Goal: Entertainment & Leisure: Consume media (video, audio)

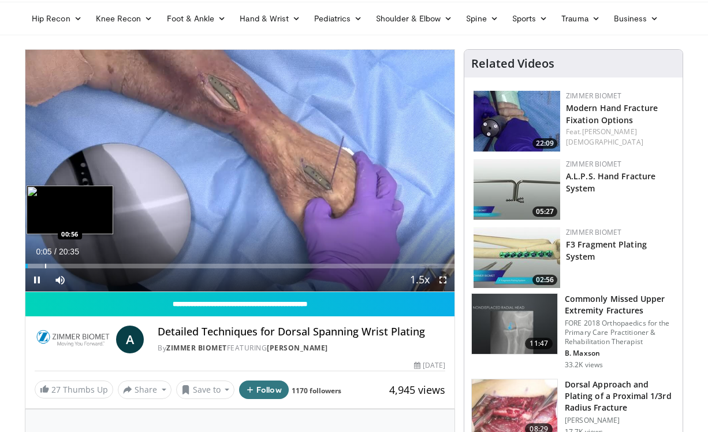
click at [46, 265] on div "Progress Bar" at bounding box center [45, 265] width 1 height 5
click at [66, 266] on div "Progress Bar" at bounding box center [66, 265] width 1 height 5
click at [75, 265] on div "Progress Bar" at bounding box center [75, 265] width 1 height 5
click at [81, 265] on div "Progress Bar" at bounding box center [80, 265] width 1 height 5
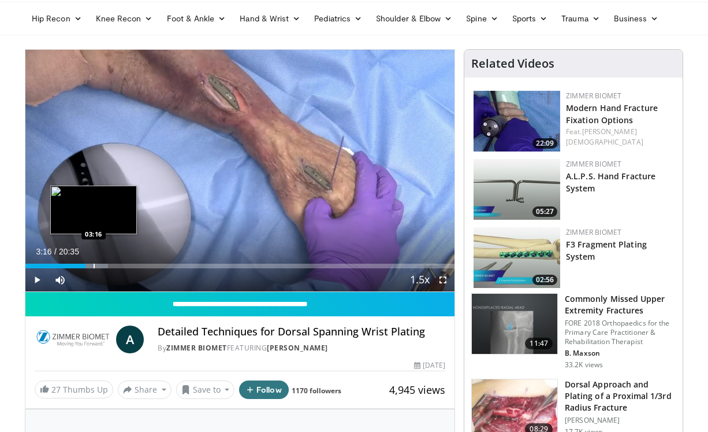
click at [94, 265] on div "Progress Bar" at bounding box center [94, 265] width 1 height 5
click at [114, 265] on div "Progress Bar" at bounding box center [114, 265] width 1 height 5
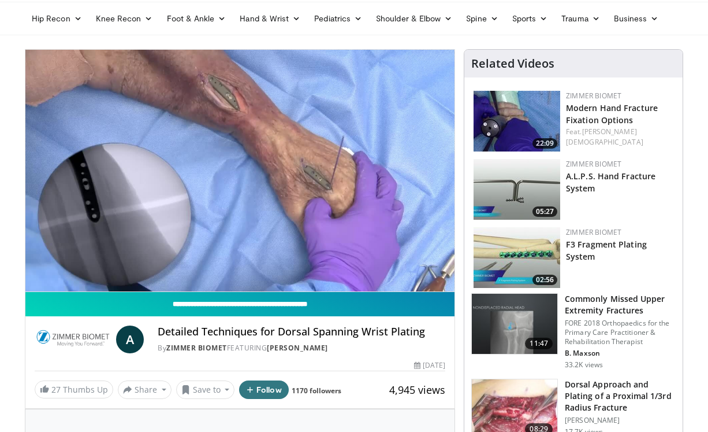
scroll to position [40, 0]
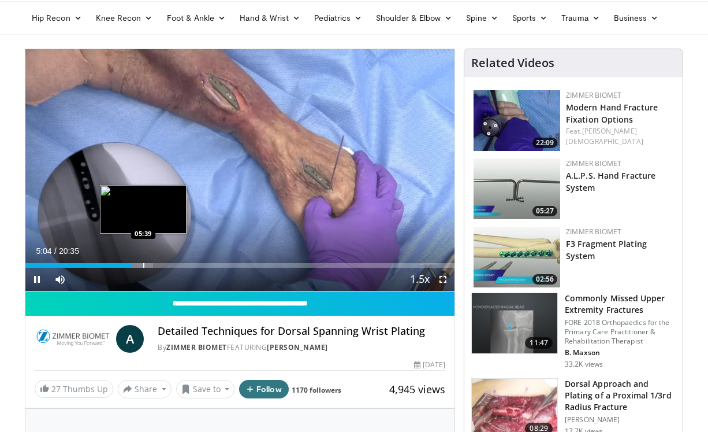
click at [143, 265] on div "Progress Bar" at bounding box center [143, 265] width 1 height 5
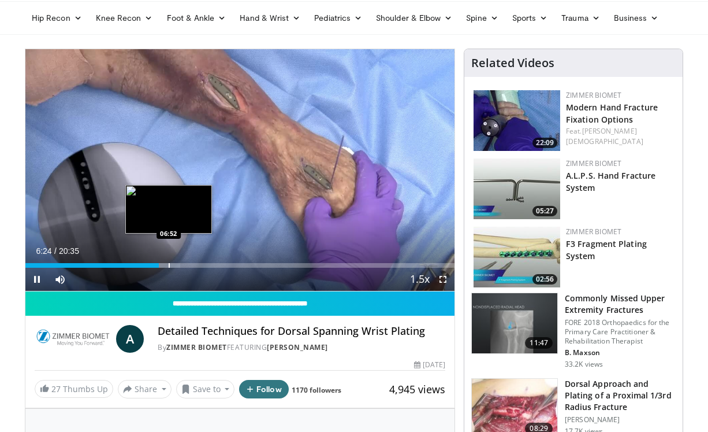
click at [169, 265] on div "Progress Bar" at bounding box center [169, 265] width 1 height 5
click at [180, 265] on div "Progress Bar" at bounding box center [180, 265] width 1 height 5
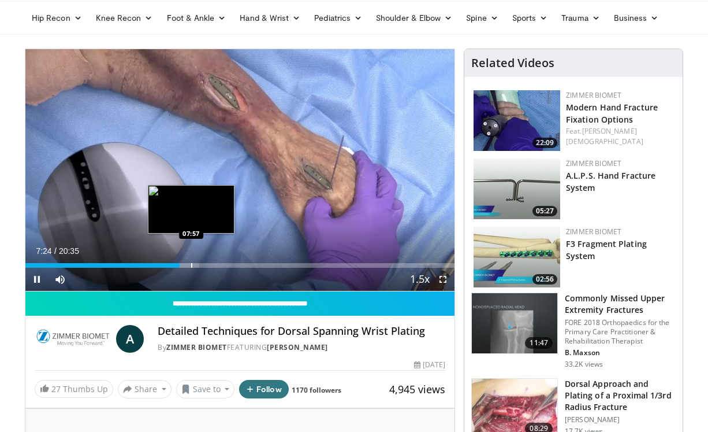
click at [191, 263] on div "Progress Bar" at bounding box center [191, 265] width 1 height 5
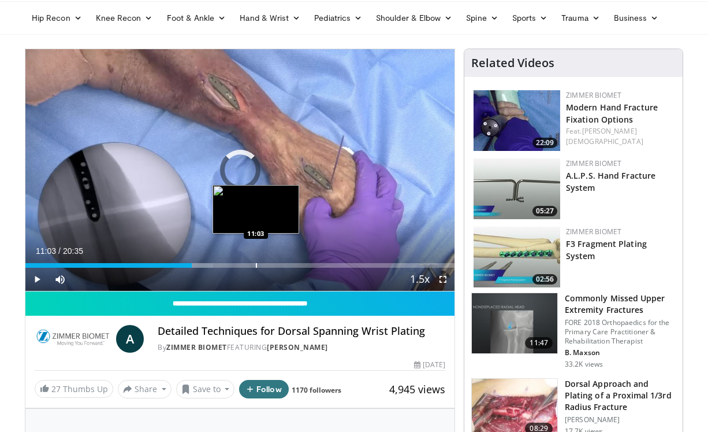
click at [255, 256] on div "Loaded : 43.70% 11:03 11:03" at bounding box center [239, 261] width 429 height 11
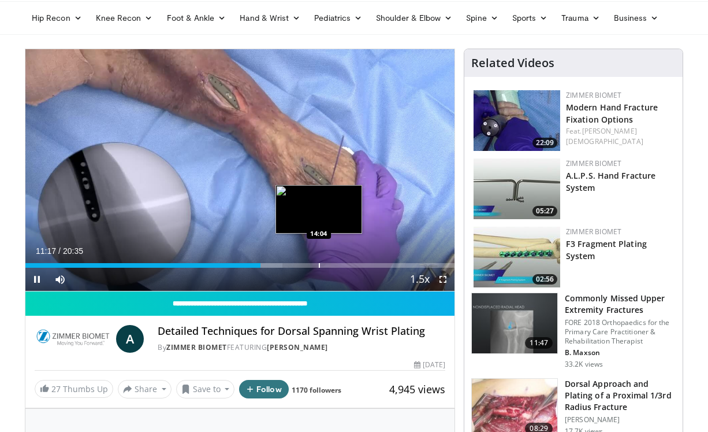
click at [319, 265] on div "Progress Bar" at bounding box center [319, 265] width 1 height 5
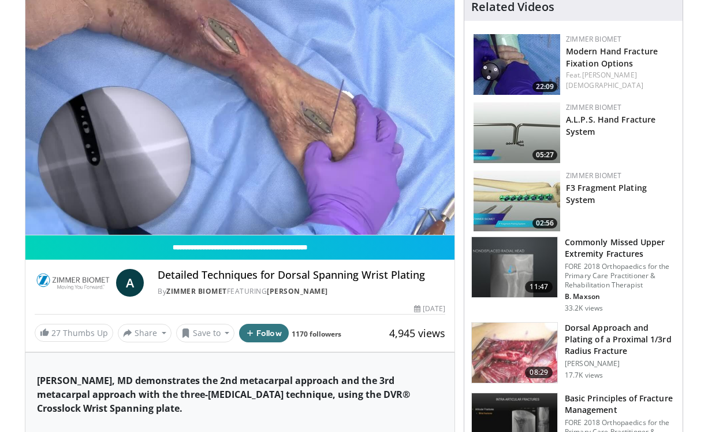
scroll to position [99, 0]
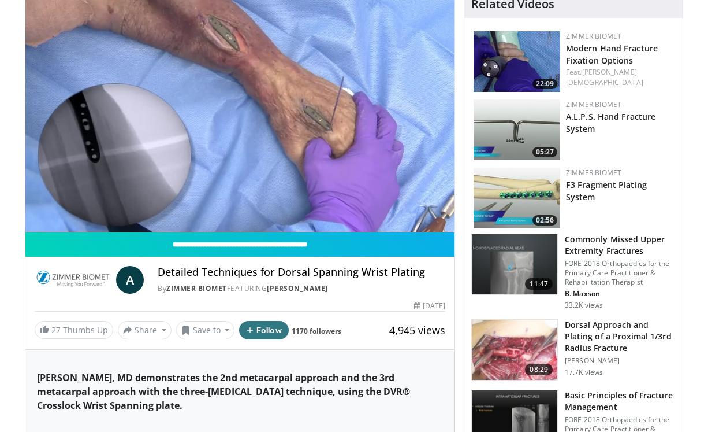
click at [530, 350] on img at bounding box center [514, 349] width 85 height 60
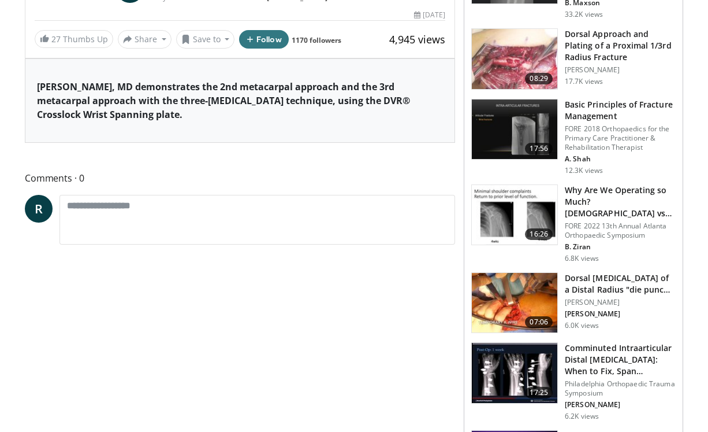
scroll to position [453, 0]
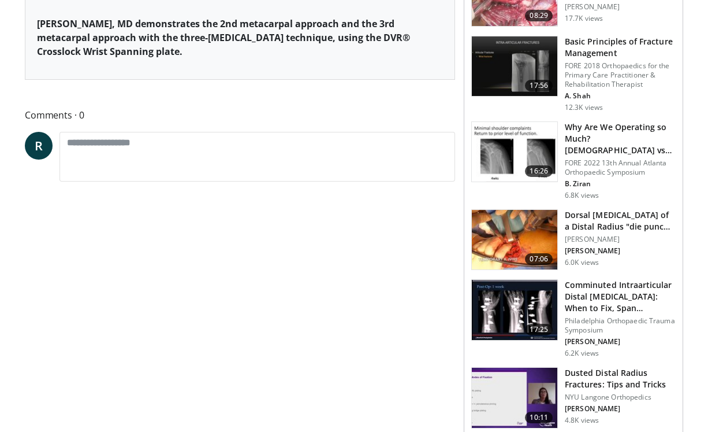
click at [507, 247] on img at bounding box center [514, 240] width 85 height 60
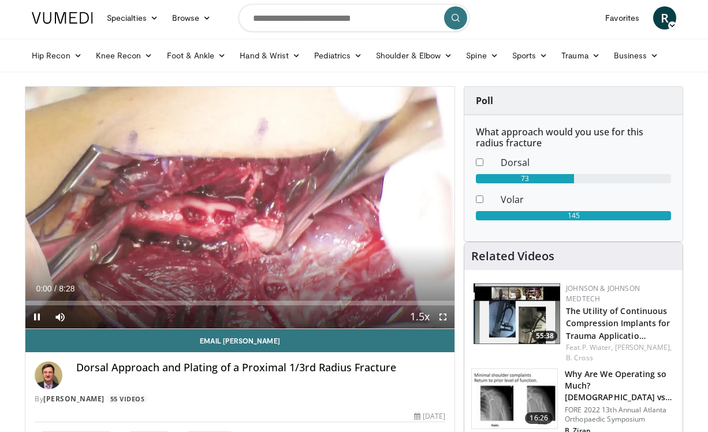
scroll to position [13, 0]
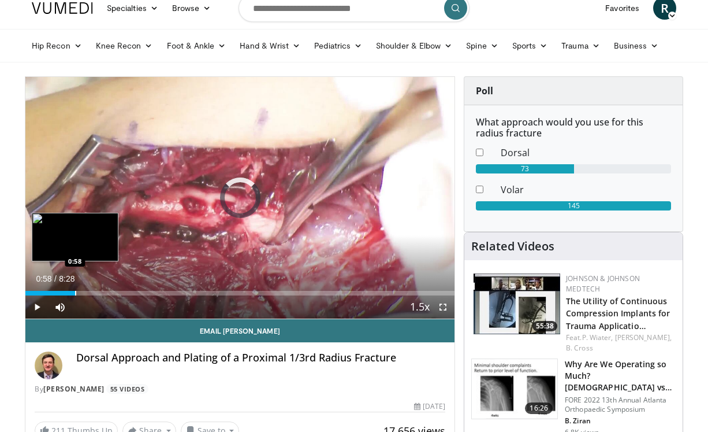
click at [75, 288] on div "Loaded : 0.00% 0:58 0:58" at bounding box center [239, 289] width 429 height 11
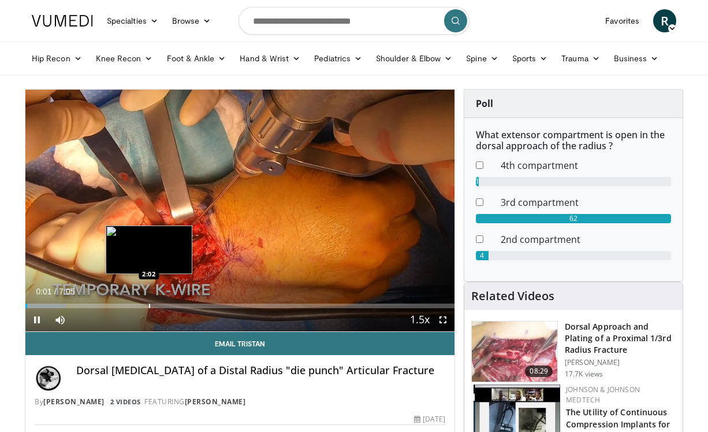
click at [149, 304] on div "Progress Bar" at bounding box center [149, 305] width 1 height 5
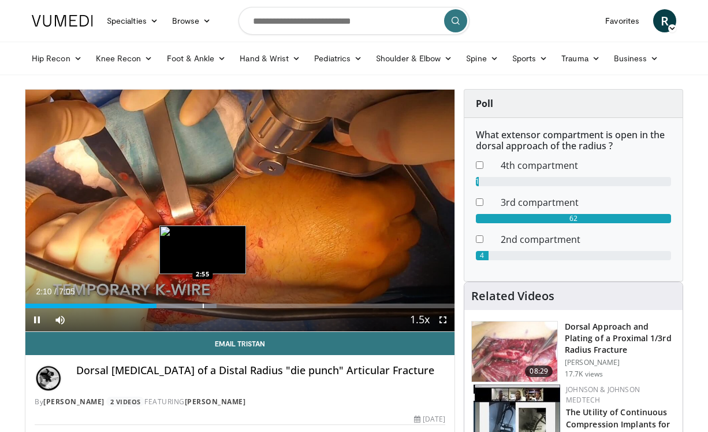
click at [203, 306] on div "Progress Bar" at bounding box center [203, 305] width 1 height 5
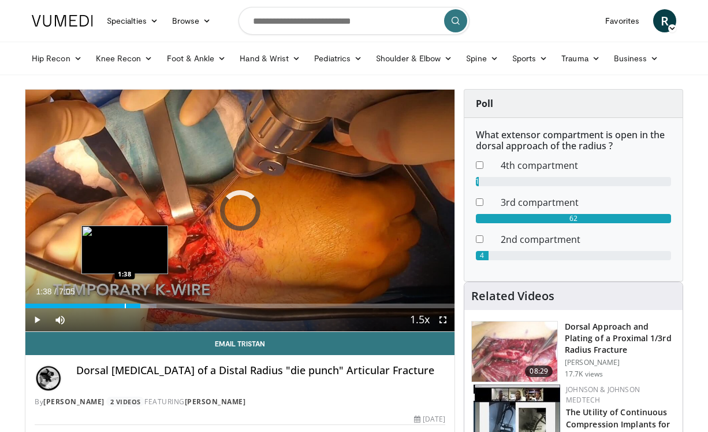
click at [125, 303] on div "Progress Bar" at bounding box center [125, 305] width 1 height 5
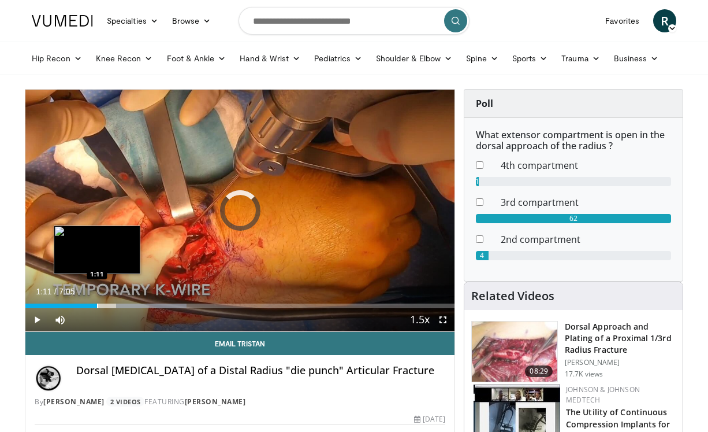
click at [96, 302] on div "Loaded : 37.51% 1:40 1:11" at bounding box center [239, 302] width 429 height 11
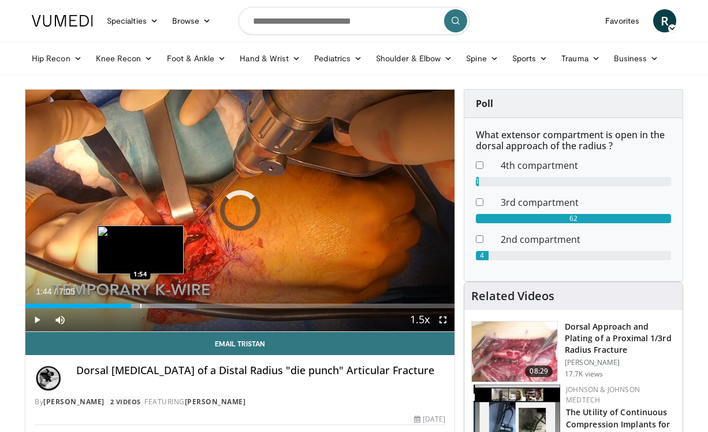
click at [140, 306] on div "Progress Bar" at bounding box center [140, 305] width 1 height 5
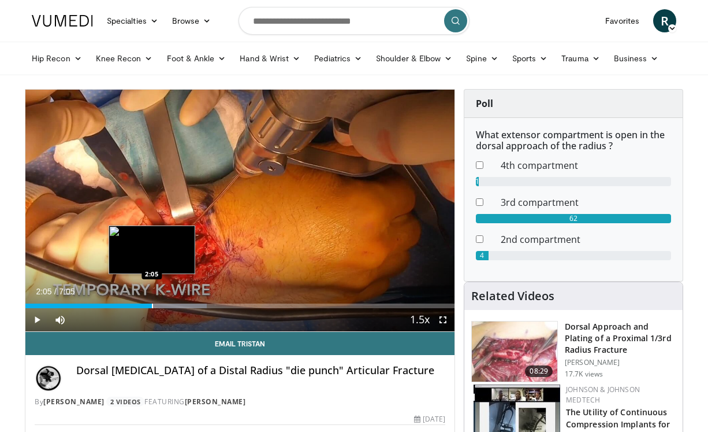
click at [152, 303] on div "Loaded : 42.20% 2:05 2:05" at bounding box center [239, 302] width 429 height 11
click at [172, 305] on div "Progress Bar" at bounding box center [171, 305] width 1 height 5
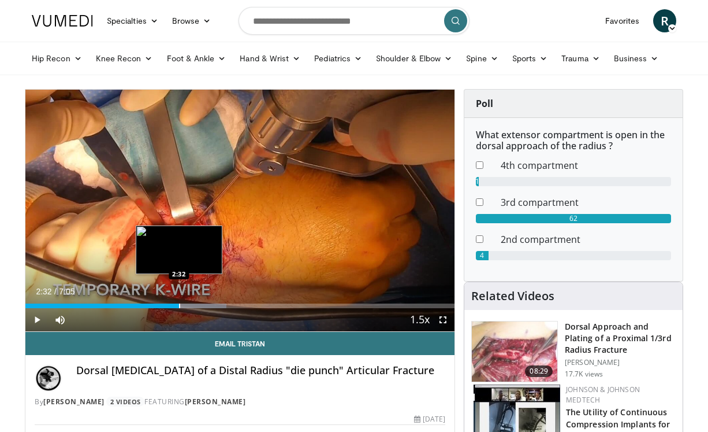
click at [179, 305] on div "Progress Bar" at bounding box center [179, 305] width 1 height 5
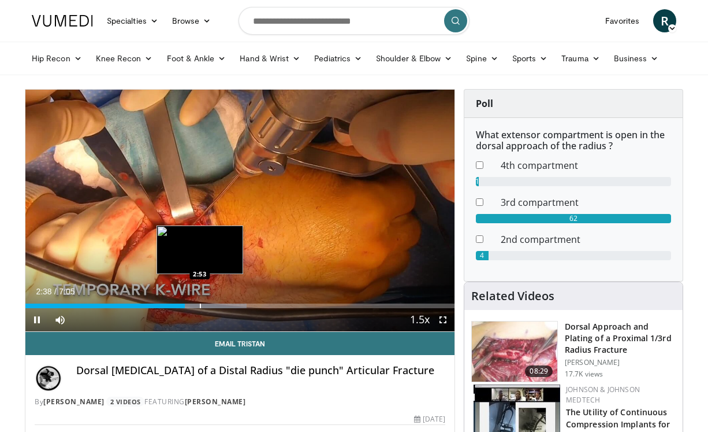
click at [200, 304] on div "Progress Bar" at bounding box center [200, 305] width 1 height 5
click at [216, 305] on div "Progress Bar" at bounding box center [216, 305] width 1 height 5
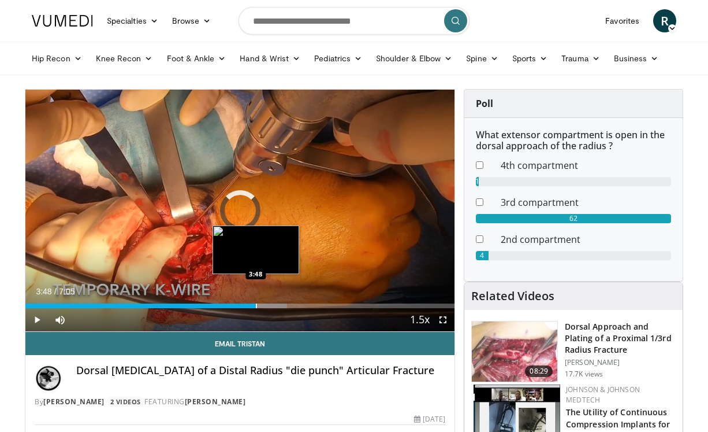
click at [256, 306] on div "Progress Bar" at bounding box center [256, 305] width 1 height 5
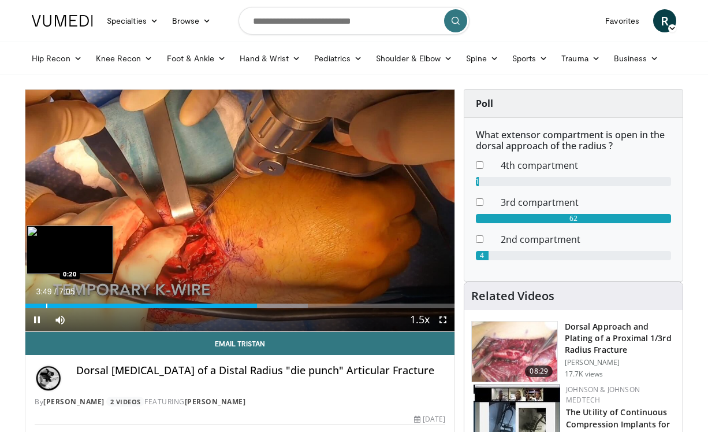
click at [46, 304] on div "Progress Bar" at bounding box center [46, 305] width 1 height 5
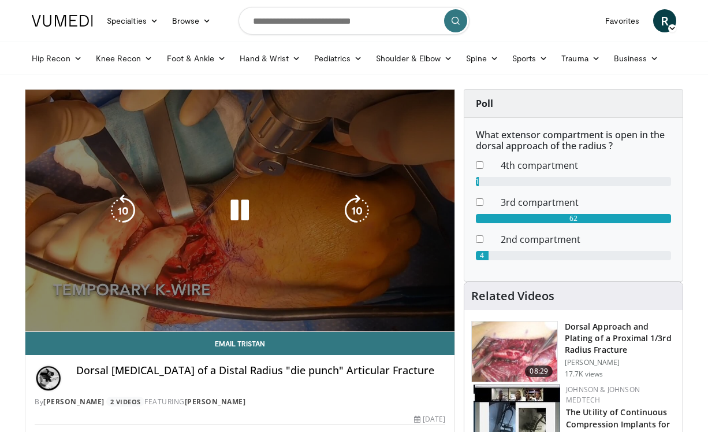
click at [52, 303] on div "10 seconds Tap to unmute" at bounding box center [239, 210] width 429 height 241
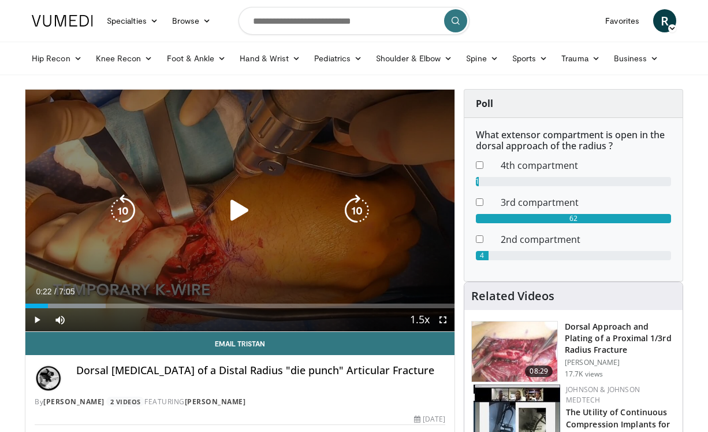
click at [79, 282] on div "10 seconds Tap to unmute" at bounding box center [239, 210] width 429 height 241
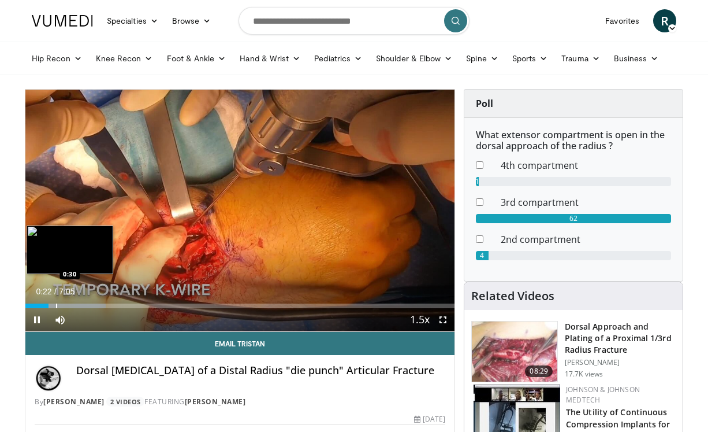
click at [56, 306] on div "Progress Bar" at bounding box center [56, 305] width 1 height 5
click at [61, 306] on div "Progress Bar" at bounding box center [61, 305] width 1 height 5
click at [67, 305] on div "Progress Bar" at bounding box center [67, 305] width 1 height 5
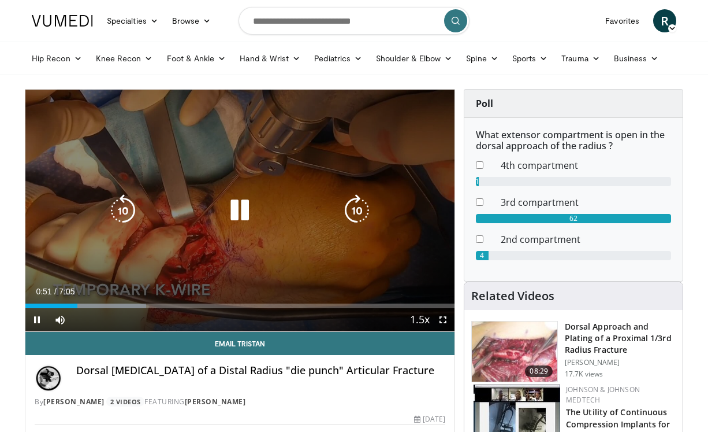
click at [112, 204] on icon "Video Player" at bounding box center [123, 210] width 32 height 32
click at [236, 209] on icon "Video Player" at bounding box center [240, 210] width 32 height 32
